Goal: Information Seeking & Learning: Find specific fact

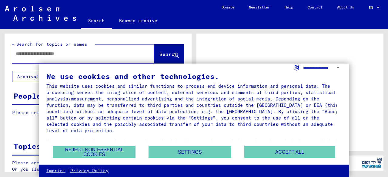
click at [115, 54] on input "text" at bounding box center [78, 54] width 124 height 6
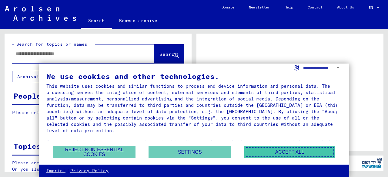
click at [268, 149] on button "Accept all" at bounding box center [289, 152] width 91 height 12
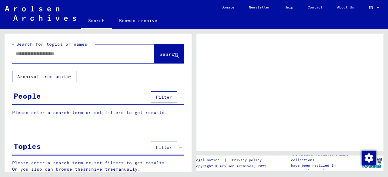
click at [55, 54] on input "text" at bounding box center [78, 54] width 124 height 6
type input "**********"
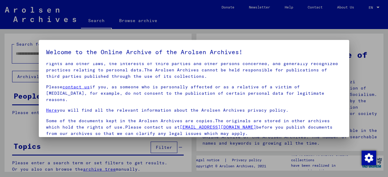
scroll to position [48, 0]
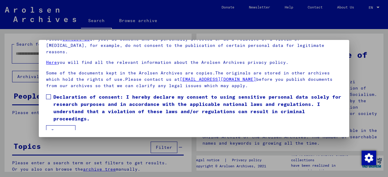
click at [186, 22] on div at bounding box center [194, 88] width 388 height 177
click at [52, 94] on label "Declaration of consent: I hereby declare my consent to using sensitive personal…" at bounding box center [194, 107] width 296 height 29
click at [53, 128] on button "I agree" at bounding box center [60, 131] width 29 height 12
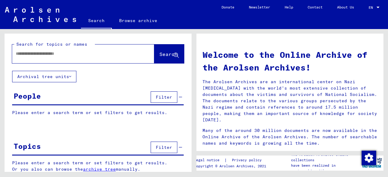
click at [88, 51] on input "text" at bounding box center [76, 54] width 120 height 6
type input "*"
type input "**********"
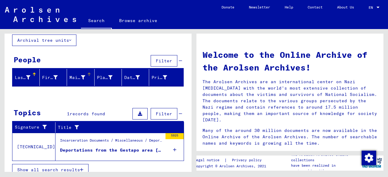
scroll to position [41, 0]
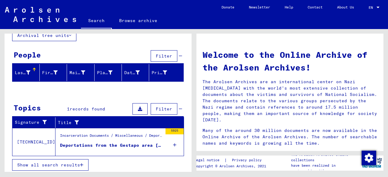
click at [94, 142] on div "Deportations from the Gestapo area [GEOGRAPHIC_DATA]" at bounding box center [111, 145] width 102 height 6
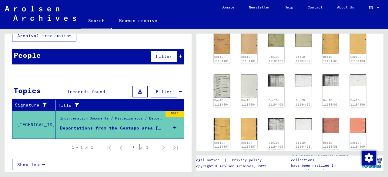
scroll to position [933, 0]
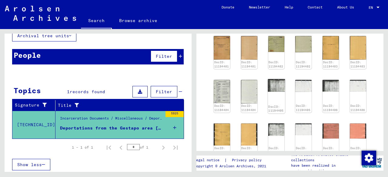
click at [276, 79] on div "DocID: 11194405" at bounding box center [276, 96] width 17 height 35
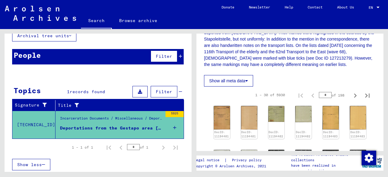
scroll to position [864, 0]
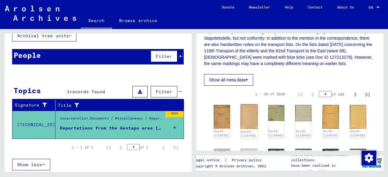
click at [241, 105] on img at bounding box center [248, 117] width 17 height 25
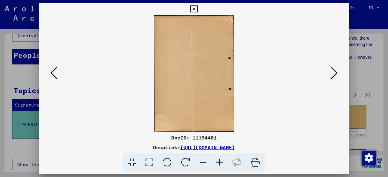
click at [330, 74] on icon at bounding box center [333, 73] width 7 height 15
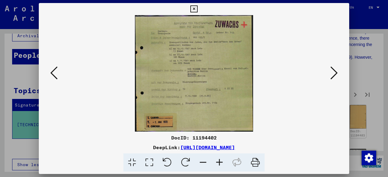
click at [330, 74] on icon at bounding box center [333, 73] width 7 height 15
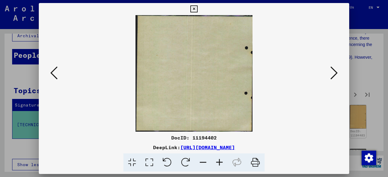
click at [330, 74] on icon at bounding box center [333, 73] width 7 height 15
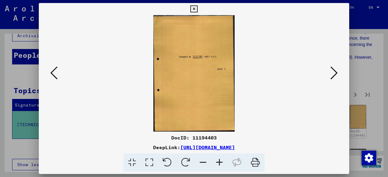
click at [330, 74] on icon at bounding box center [333, 73] width 7 height 15
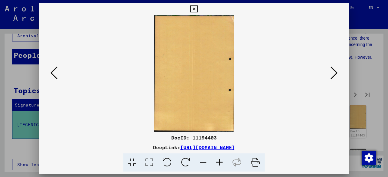
click at [330, 74] on icon at bounding box center [333, 73] width 7 height 15
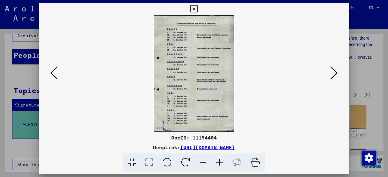
click at [330, 74] on icon at bounding box center [333, 73] width 7 height 15
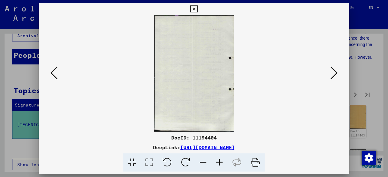
click at [330, 74] on icon at bounding box center [333, 73] width 7 height 15
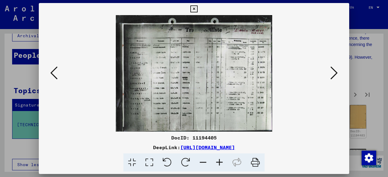
click at [330, 74] on icon at bounding box center [333, 73] width 7 height 15
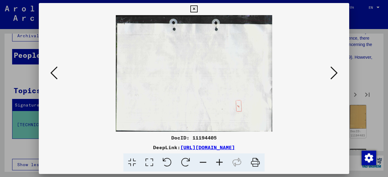
click at [330, 74] on icon at bounding box center [333, 73] width 7 height 15
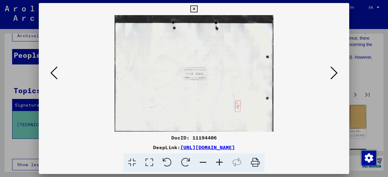
click at [330, 74] on icon at bounding box center [333, 73] width 7 height 15
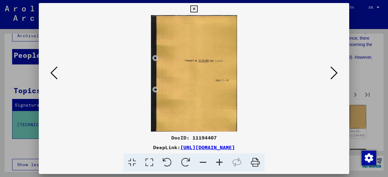
click at [330, 74] on icon at bounding box center [333, 73] width 7 height 15
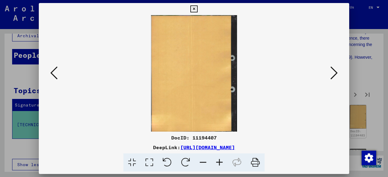
click at [330, 74] on icon at bounding box center [333, 73] width 7 height 15
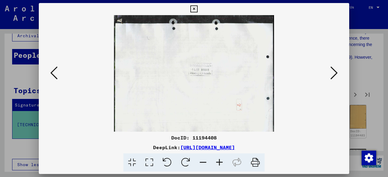
click at [330, 74] on icon at bounding box center [333, 73] width 7 height 15
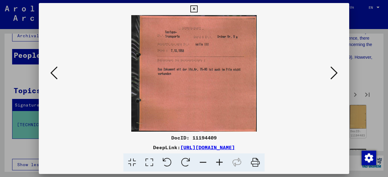
click at [330, 74] on icon at bounding box center [333, 73] width 7 height 15
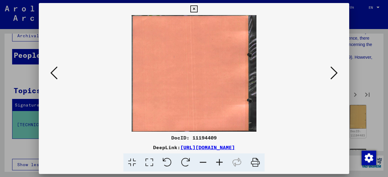
click at [330, 74] on icon at bounding box center [333, 73] width 7 height 15
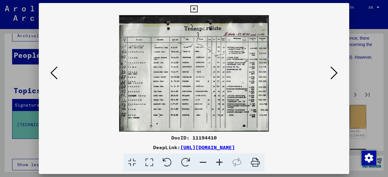
click at [330, 74] on icon at bounding box center [333, 73] width 7 height 15
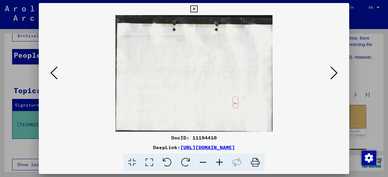
click at [330, 74] on icon at bounding box center [333, 73] width 7 height 15
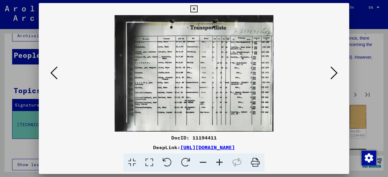
click at [330, 74] on icon at bounding box center [333, 73] width 7 height 15
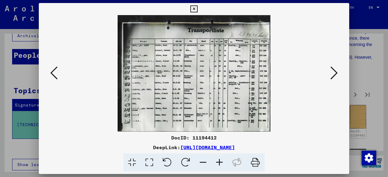
click at [330, 74] on icon at bounding box center [333, 73] width 7 height 15
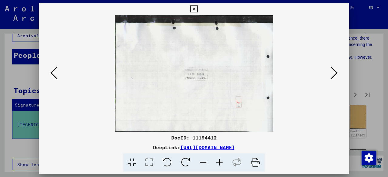
click at [330, 74] on icon at bounding box center [333, 73] width 7 height 15
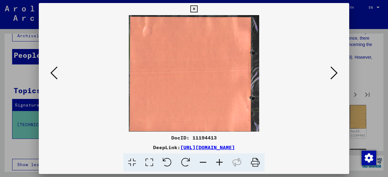
click at [330, 74] on icon at bounding box center [333, 73] width 7 height 15
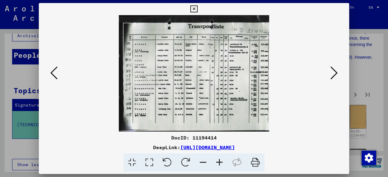
click at [330, 74] on icon at bounding box center [333, 73] width 7 height 15
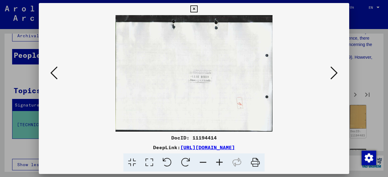
click at [330, 74] on icon at bounding box center [333, 73] width 7 height 15
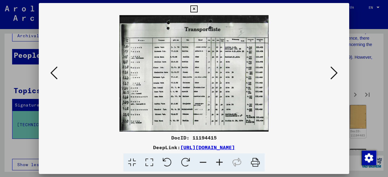
click at [330, 74] on icon at bounding box center [333, 73] width 7 height 15
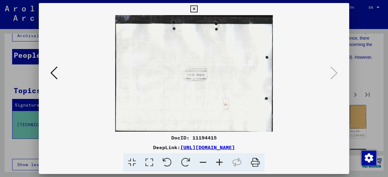
click at [388, 48] on div at bounding box center [194, 88] width 388 height 177
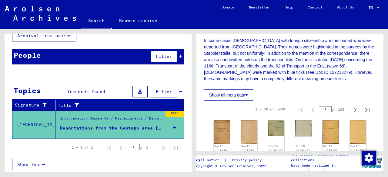
scroll to position [847, 0]
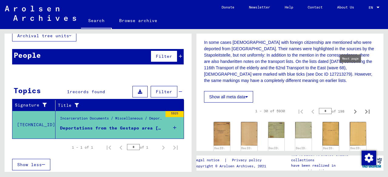
click at [351, 108] on icon "Next page" at bounding box center [355, 112] width 8 height 8
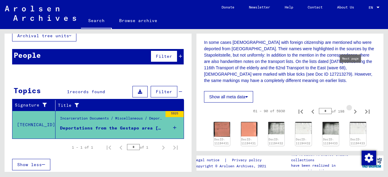
type input "*"
click at [351, 108] on icon "Next page" at bounding box center [355, 112] width 8 height 8
type input "*"
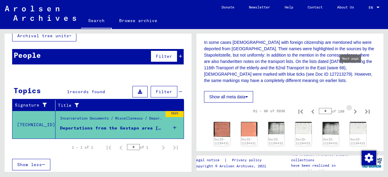
click at [351, 108] on icon "Next page" at bounding box center [355, 112] width 8 height 8
type input "*"
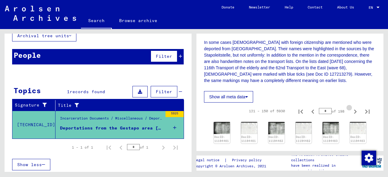
click at [351, 108] on icon "Next page" at bounding box center [355, 112] width 8 height 8
type input "*"
click at [351, 108] on icon "Next page" at bounding box center [355, 112] width 8 height 8
type input "*"
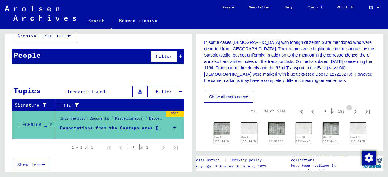
type input "*"
click at [351, 108] on icon "Next page" at bounding box center [355, 112] width 8 height 8
type input "*"
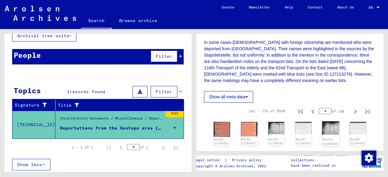
click at [326, 122] on div "DocID: 11194433" at bounding box center [330, 134] width 17 height 25
click at [326, 122] on img at bounding box center [330, 128] width 17 height 13
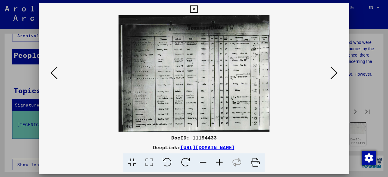
click at [326, 93] on div "DocID: 11194433 DeepLink: [URL][DOMAIN_NAME]" at bounding box center [194, 88] width 310 height 171
click at [372, 38] on div at bounding box center [194, 88] width 388 height 177
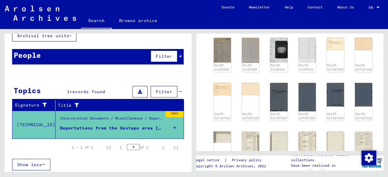
scroll to position [0, 0]
